Goal: Use online tool/utility

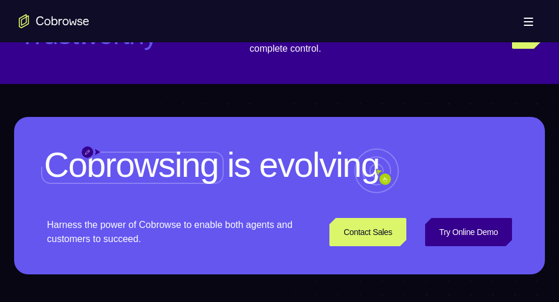
scroll to position [3038, 0]
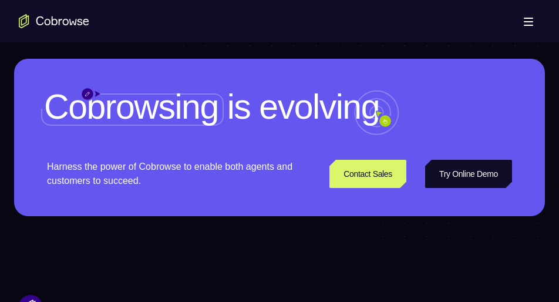
click at [456, 188] on link "Try Online Demo" at bounding box center [468, 174] width 87 height 28
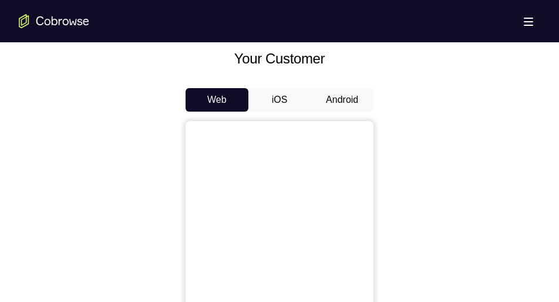
click at [343, 89] on button "Android" at bounding box center [342, 99] width 63 height 23
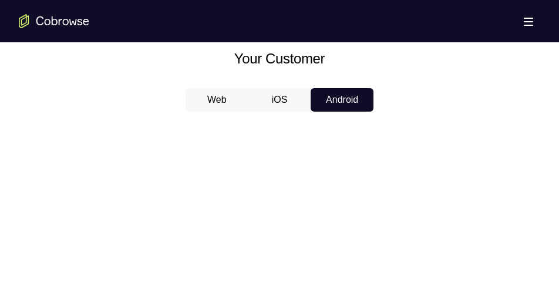
click at [343, 89] on button "Android" at bounding box center [342, 99] width 63 height 23
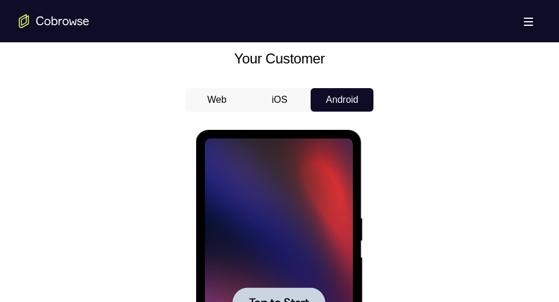
click at [269, 197] on div at bounding box center [278, 303] width 148 height 329
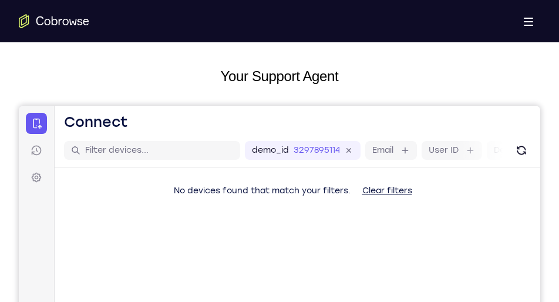
scroll to position [105, 0]
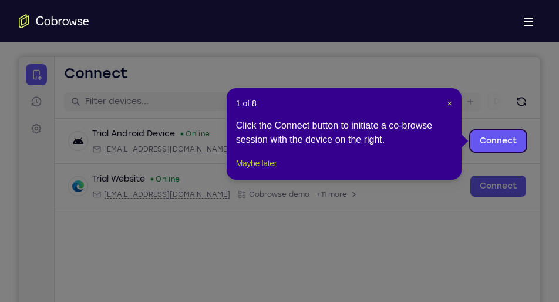
click at [277, 170] on button "Maybe later" at bounding box center [256, 163] width 41 height 14
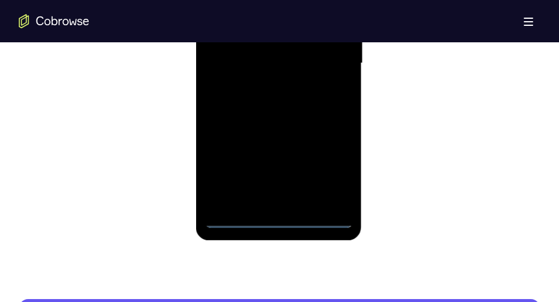
scroll to position [777, 0]
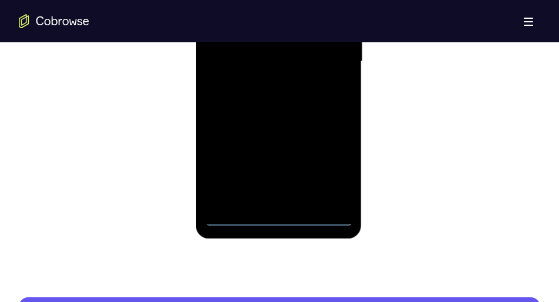
click at [277, 217] on div at bounding box center [278, 61] width 148 height 329
click at [336, 160] on div at bounding box center [278, 61] width 148 height 329
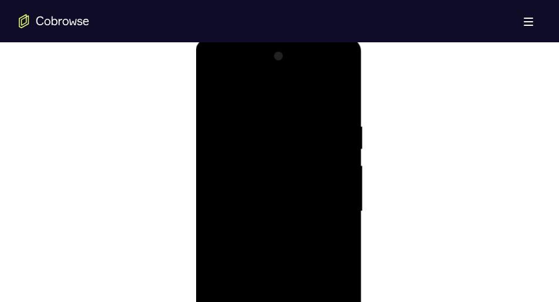
scroll to position [625, 0]
click at [214, 74] on div at bounding box center [278, 213] width 148 height 329
click at [324, 215] on div at bounding box center [278, 213] width 148 height 329
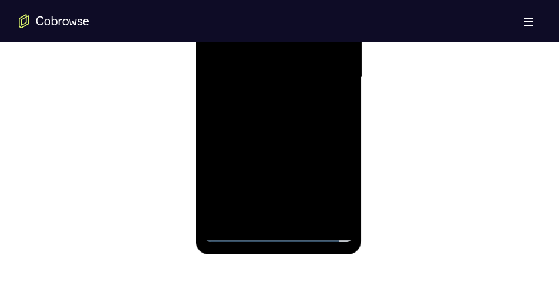
scroll to position [760, 0]
click at [291, 216] on div at bounding box center [278, 78] width 148 height 329
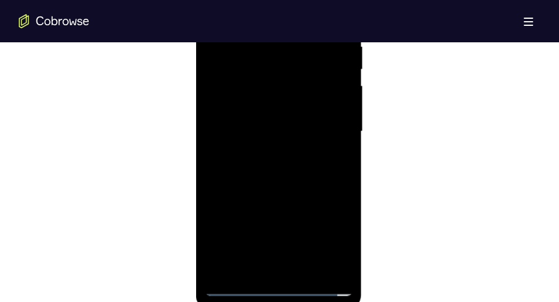
click at [240, 117] on div at bounding box center [278, 131] width 148 height 329
click at [249, 103] on div at bounding box center [278, 131] width 148 height 329
click at [254, 133] on div at bounding box center [278, 131] width 148 height 329
click at [277, 170] on div at bounding box center [278, 131] width 148 height 329
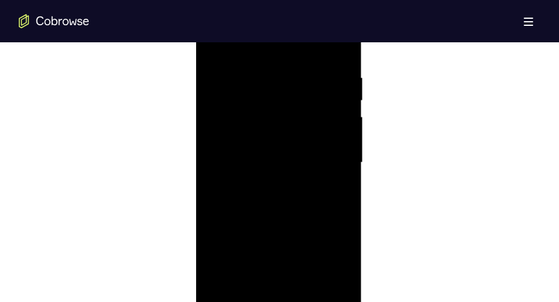
scroll to position [675, 0]
click at [279, 195] on div at bounding box center [278, 163] width 148 height 329
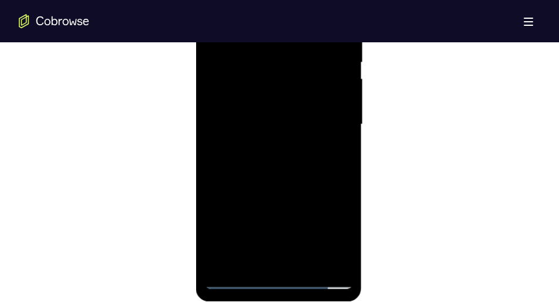
click at [285, 176] on div at bounding box center [278, 124] width 148 height 329
click at [340, 171] on div at bounding box center [278, 124] width 148 height 329
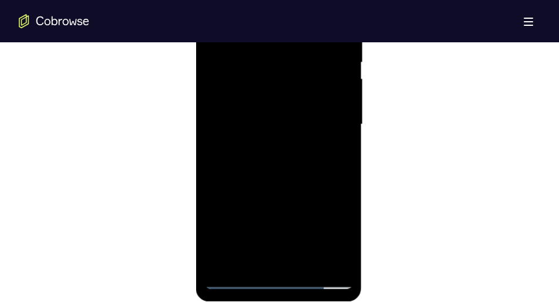
click at [340, 171] on div at bounding box center [278, 124] width 148 height 329
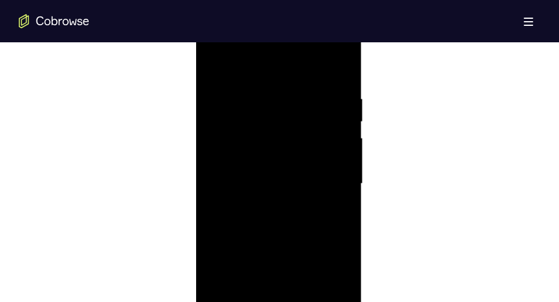
click at [276, 152] on div at bounding box center [278, 183] width 148 height 329
click at [257, 83] on div at bounding box center [278, 183] width 148 height 329
click at [339, 68] on div at bounding box center [278, 183] width 148 height 329
click at [340, 60] on div at bounding box center [278, 183] width 148 height 329
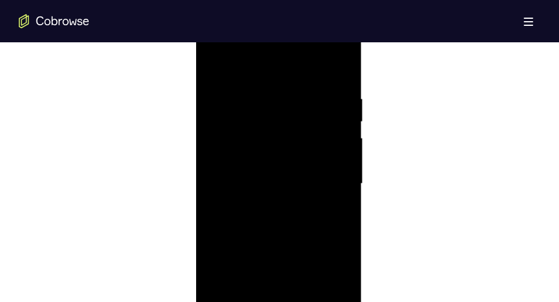
click at [215, 62] on div at bounding box center [278, 183] width 148 height 329
drag, startPoint x: 244, startPoint y: 265, endPoint x: 284, endPoint y: 45, distance: 223.8
click at [284, 45] on div at bounding box center [278, 183] width 148 height 329
drag, startPoint x: 275, startPoint y: 277, endPoint x: 285, endPoint y: 69, distance: 208.7
click at [285, 69] on div at bounding box center [278, 183] width 148 height 329
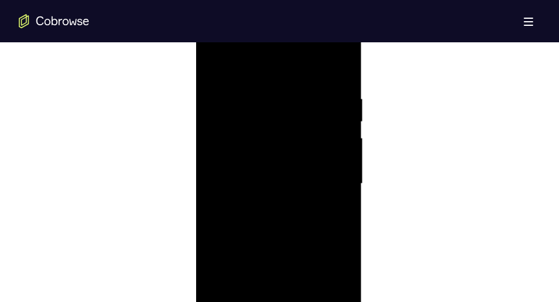
drag, startPoint x: 268, startPoint y: 262, endPoint x: 281, endPoint y: 81, distance: 181.9
click at [281, 81] on div at bounding box center [278, 183] width 148 height 329
click at [343, 150] on div at bounding box center [278, 183] width 148 height 329
drag, startPoint x: 331, startPoint y: 218, endPoint x: 312, endPoint y: 32, distance: 187.1
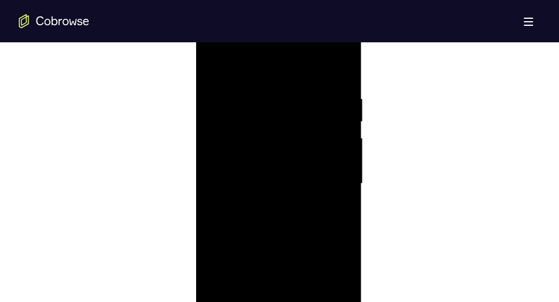
click at [312, 32] on div at bounding box center [278, 183] width 148 height 329
click at [344, 238] on div at bounding box center [278, 183] width 148 height 329
drag, startPoint x: 324, startPoint y: 267, endPoint x: 304, endPoint y: 66, distance: 201.8
click at [304, 66] on div at bounding box center [278, 183] width 148 height 329
drag, startPoint x: 302, startPoint y: 244, endPoint x: 288, endPoint y: 79, distance: 166.2
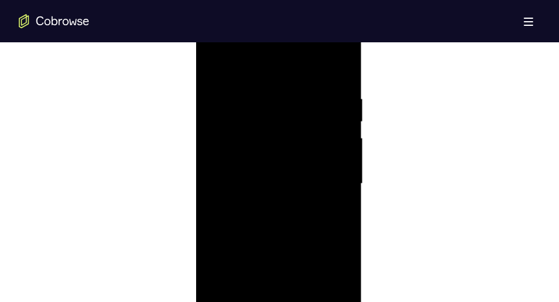
click at [288, 79] on div at bounding box center [278, 183] width 148 height 329
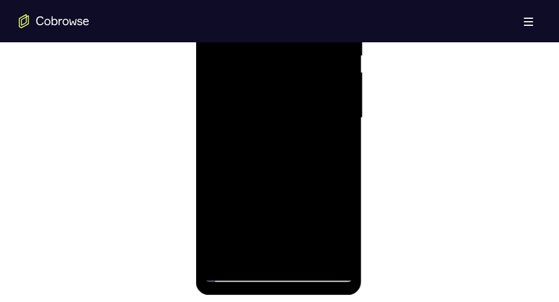
scroll to position [722, 0]
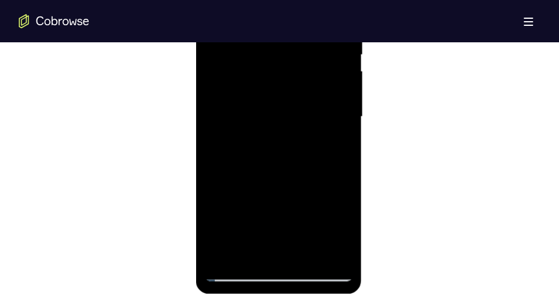
click at [307, 254] on div at bounding box center [278, 116] width 148 height 329
click at [287, 166] on div at bounding box center [278, 116] width 148 height 329
click at [328, 138] on div at bounding box center [278, 116] width 148 height 329
drag, startPoint x: 296, startPoint y: 190, endPoint x: 302, endPoint y: 70, distance: 120.5
click at [302, 70] on div at bounding box center [278, 116] width 148 height 329
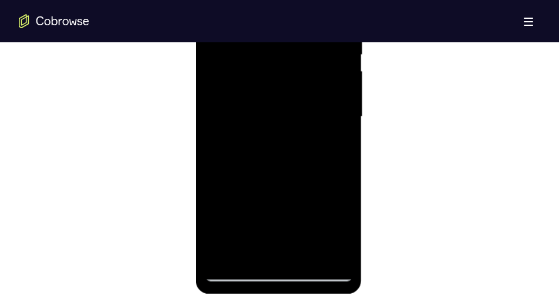
click at [275, 136] on div at bounding box center [278, 116] width 148 height 329
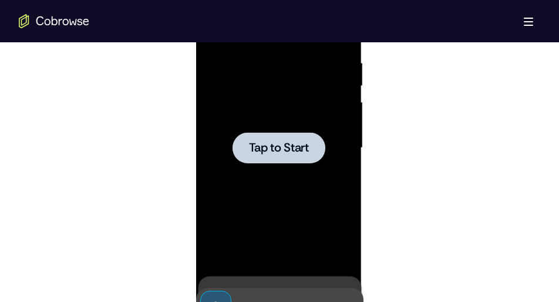
scroll to position [686, 0]
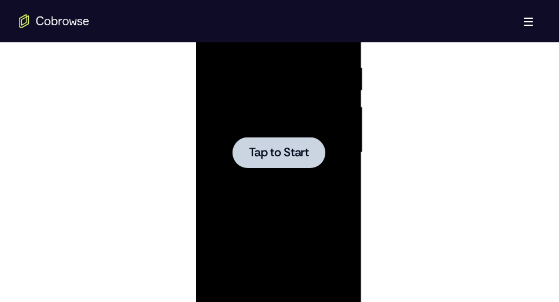
click at [279, 191] on div at bounding box center [278, 152] width 148 height 329
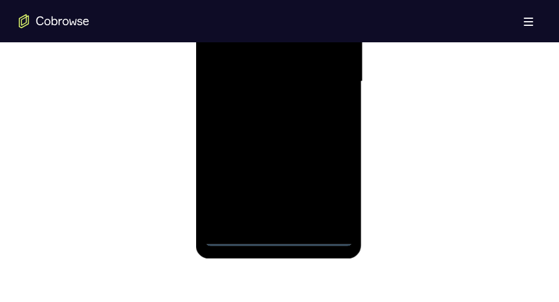
scroll to position [757, 0]
click at [279, 238] on div at bounding box center [278, 81] width 148 height 329
click at [328, 183] on div at bounding box center [278, 81] width 148 height 329
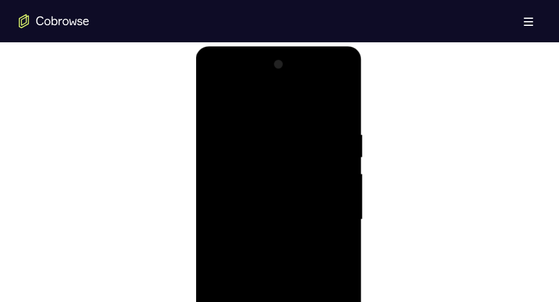
scroll to position [600, 0]
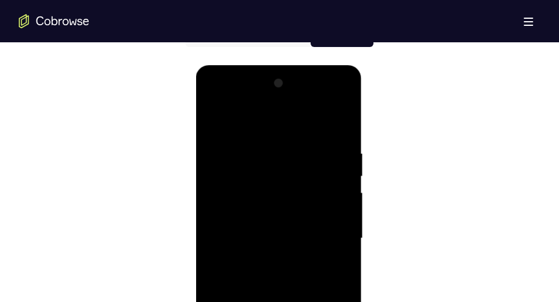
click at [214, 100] on div at bounding box center [278, 238] width 148 height 329
click at [329, 237] on div at bounding box center [278, 238] width 148 height 329
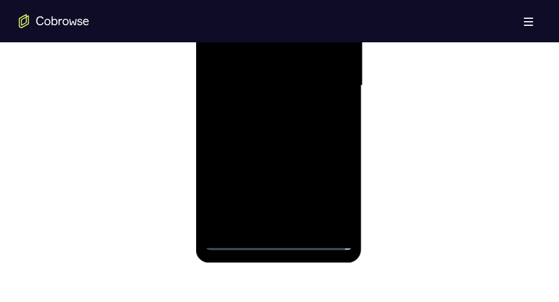
scroll to position [753, 0]
click at [290, 225] on div at bounding box center [278, 85] width 148 height 329
click at [242, 81] on div at bounding box center [278, 85] width 148 height 329
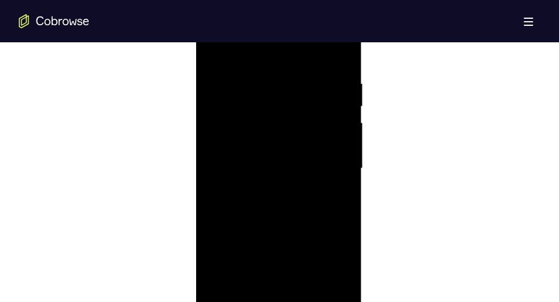
scroll to position [668, 0]
click at [271, 151] on div at bounding box center [278, 170] width 148 height 329
click at [261, 168] on div at bounding box center [278, 170] width 148 height 329
click at [267, 203] on div at bounding box center [278, 170] width 148 height 329
click at [253, 187] on div at bounding box center [278, 170] width 148 height 329
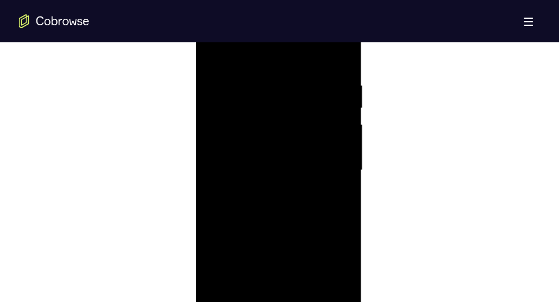
click at [336, 187] on div at bounding box center [278, 170] width 148 height 329
click at [335, 145] on div at bounding box center [278, 170] width 148 height 329
click at [272, 186] on div at bounding box center [278, 170] width 148 height 329
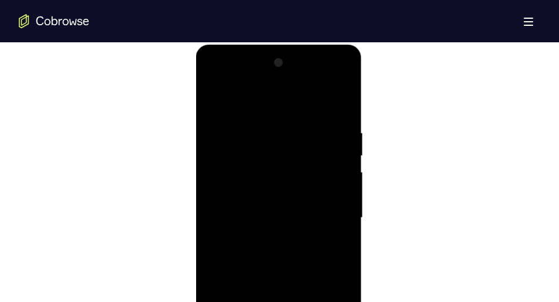
click at [208, 98] on div at bounding box center [278, 217] width 148 height 329
click at [213, 73] on div at bounding box center [278, 189] width 148 height 329
click at [265, 205] on div at bounding box center [278, 189] width 148 height 329
click at [217, 155] on div at bounding box center [278, 189] width 148 height 329
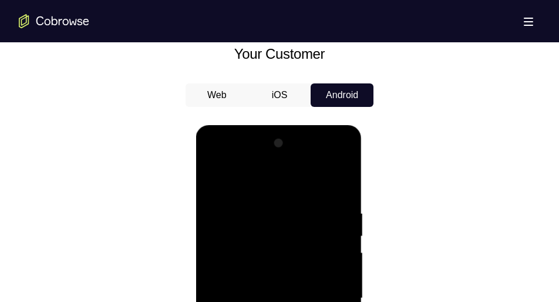
scroll to position [540, 0]
click at [292, 95] on button "iOS" at bounding box center [279, 95] width 63 height 23
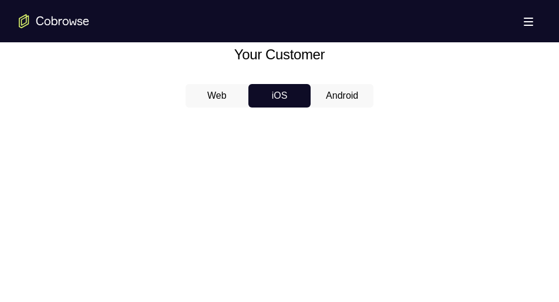
click at [340, 95] on button "Android" at bounding box center [342, 95] width 63 height 23
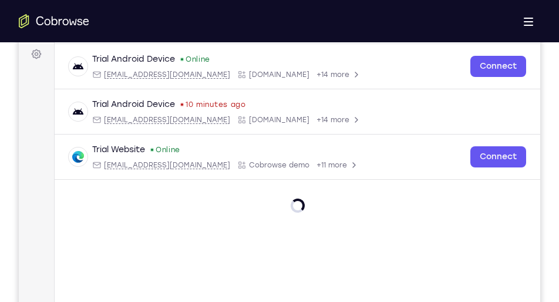
scroll to position [168, 0]
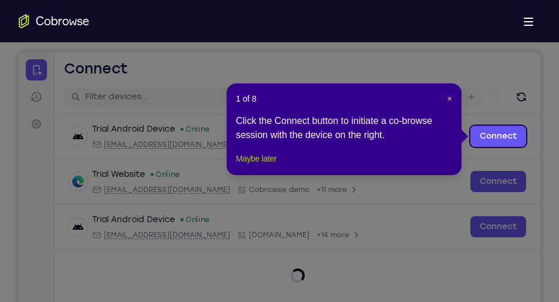
scroll to position [109, 0]
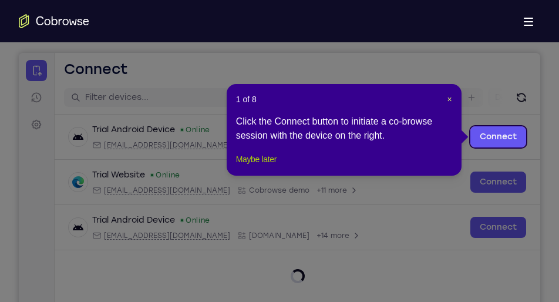
click at [252, 166] on button "Maybe later" at bounding box center [256, 159] width 41 height 14
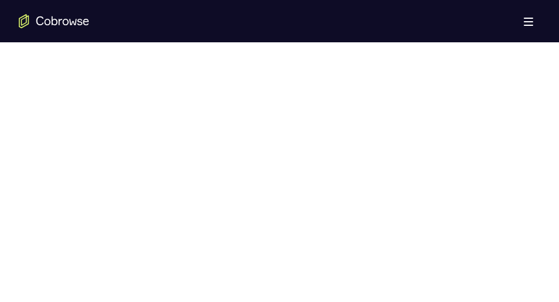
scroll to position [633, 0]
